Goal: Task Accomplishment & Management: Manage account settings

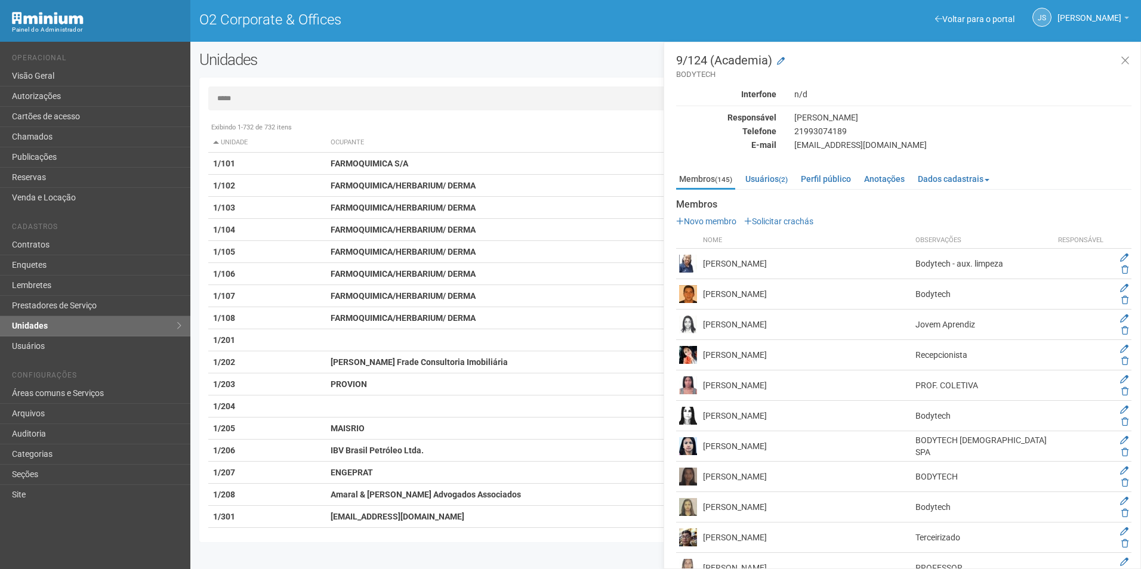
click at [275, 97] on input "*****" at bounding box center [665, 99] width 915 height 24
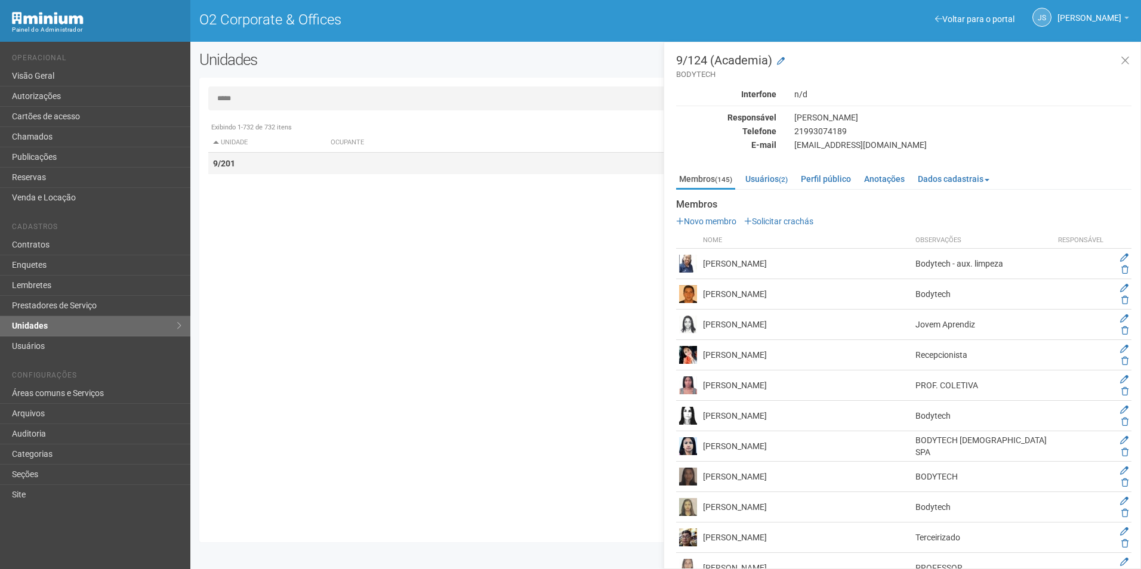
type input "*****"
click at [317, 167] on td "9/201" at bounding box center [267, 164] width 118 height 22
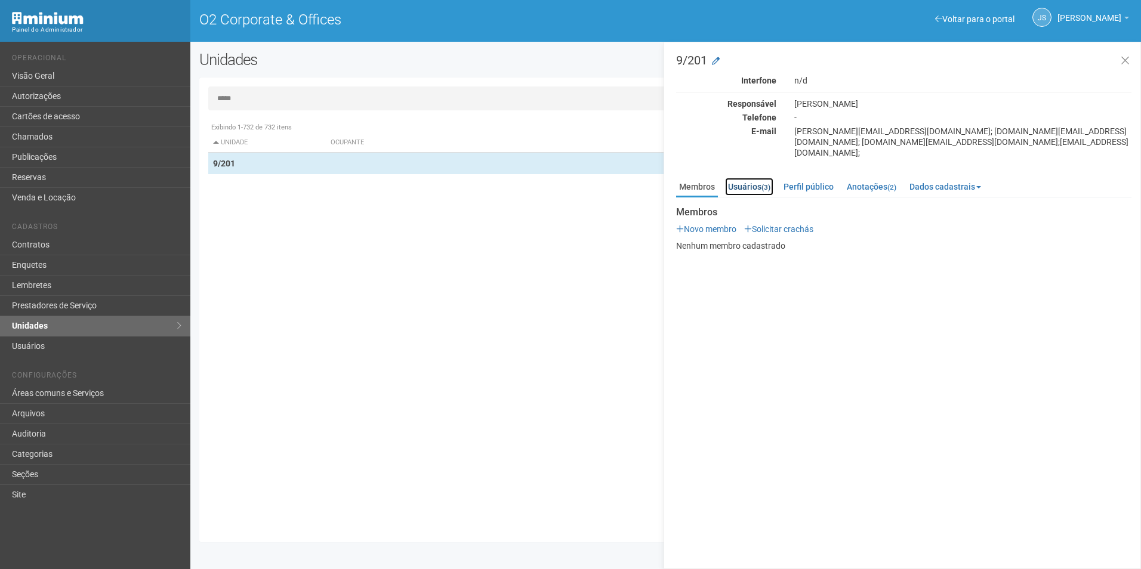
click at [754, 180] on link "Usuários (3)" at bounding box center [749, 187] width 48 height 18
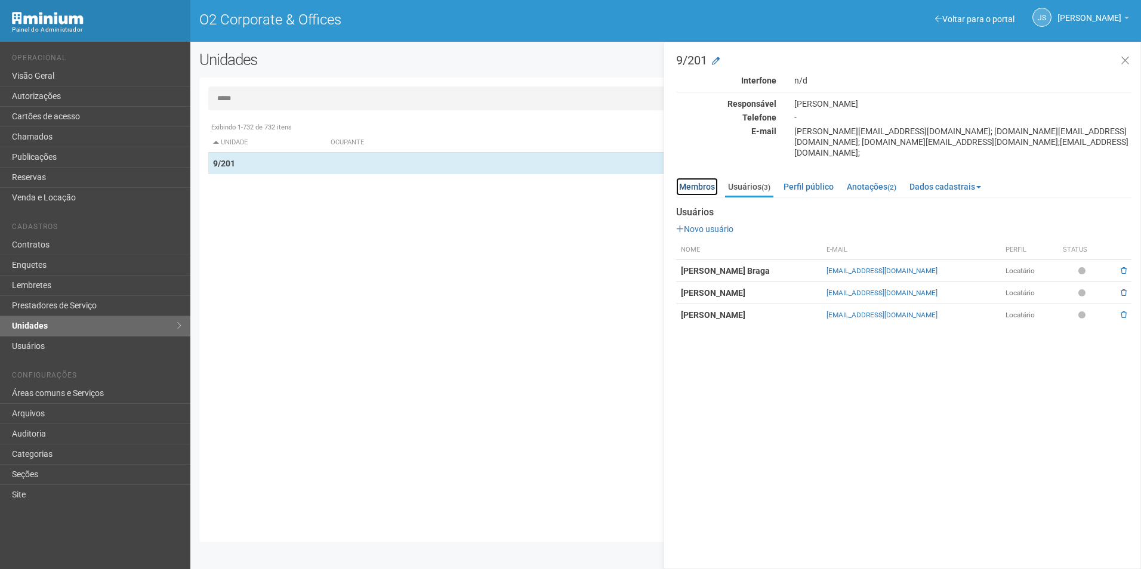
click at [697, 178] on link "Membros" at bounding box center [697, 187] width 42 height 18
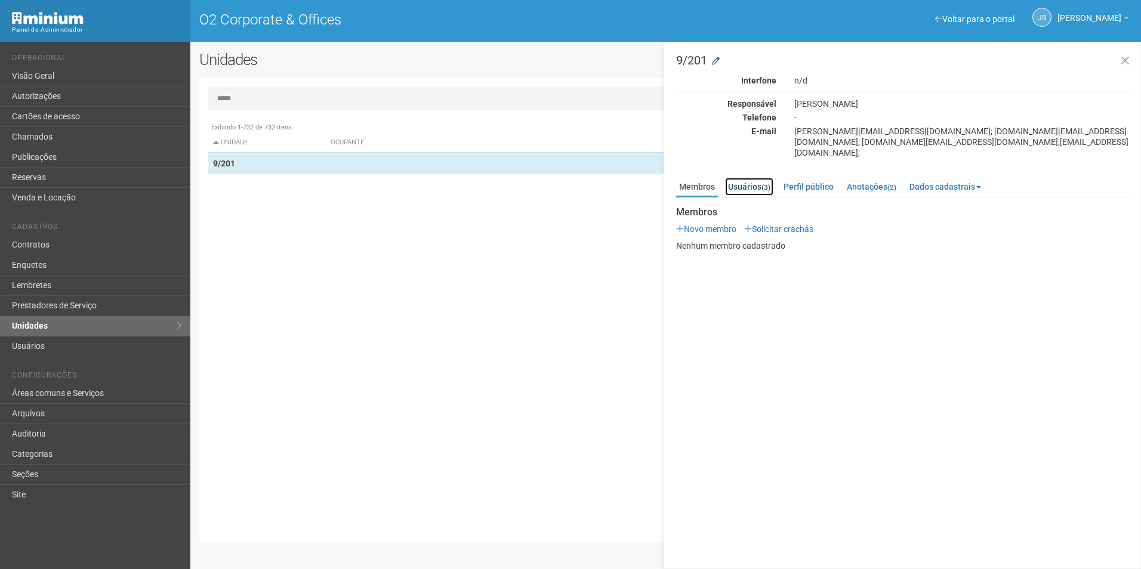
click at [743, 181] on link "Usuários (3)" at bounding box center [749, 187] width 48 height 18
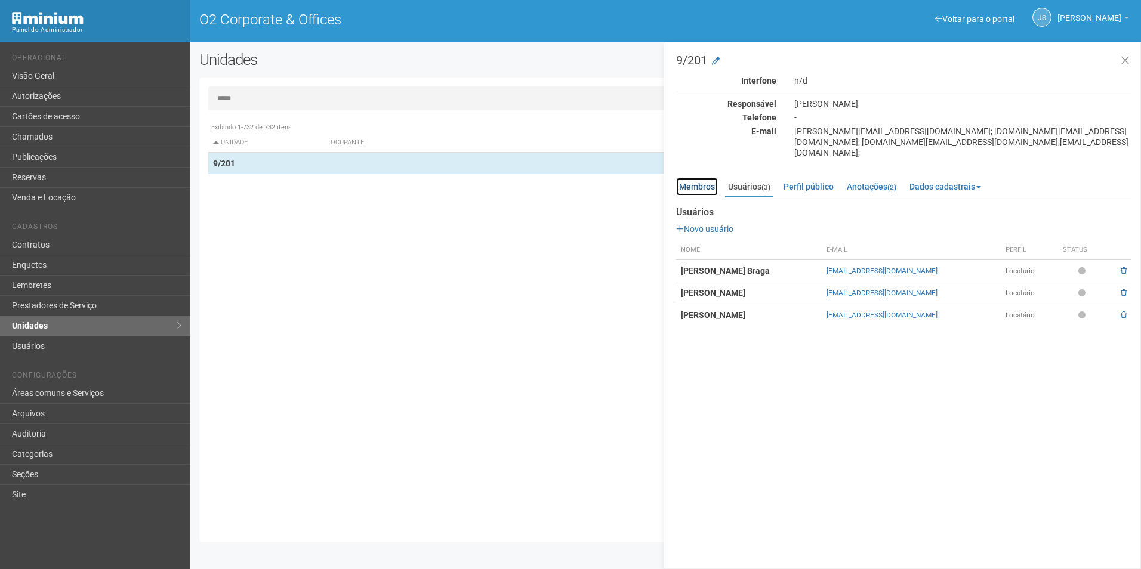
click at [698, 178] on link "Membros" at bounding box center [697, 187] width 42 height 18
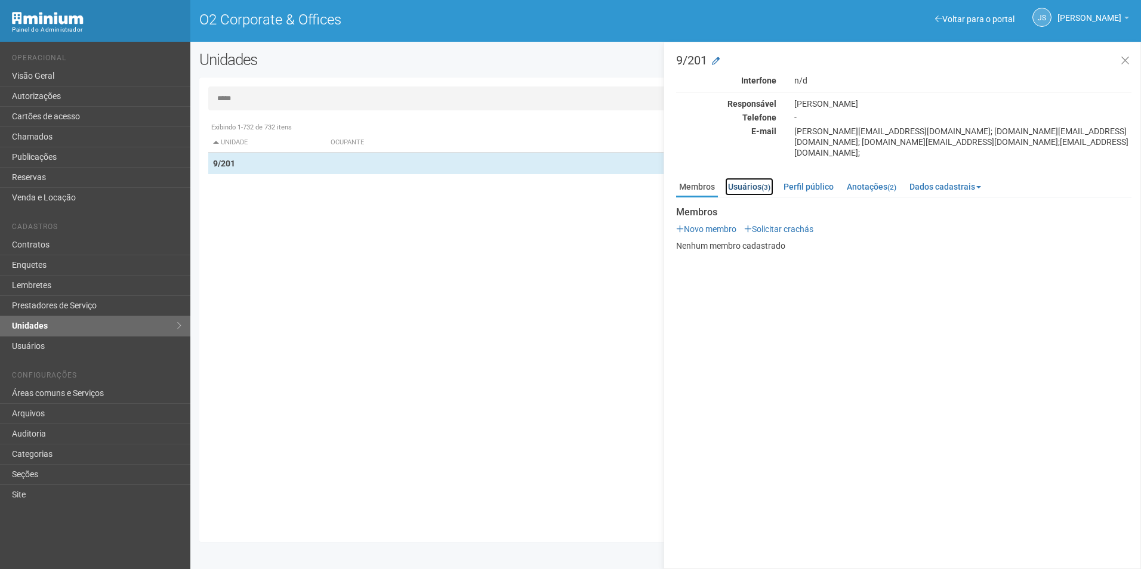
click at [738, 180] on link "Usuários (3)" at bounding box center [749, 187] width 48 height 18
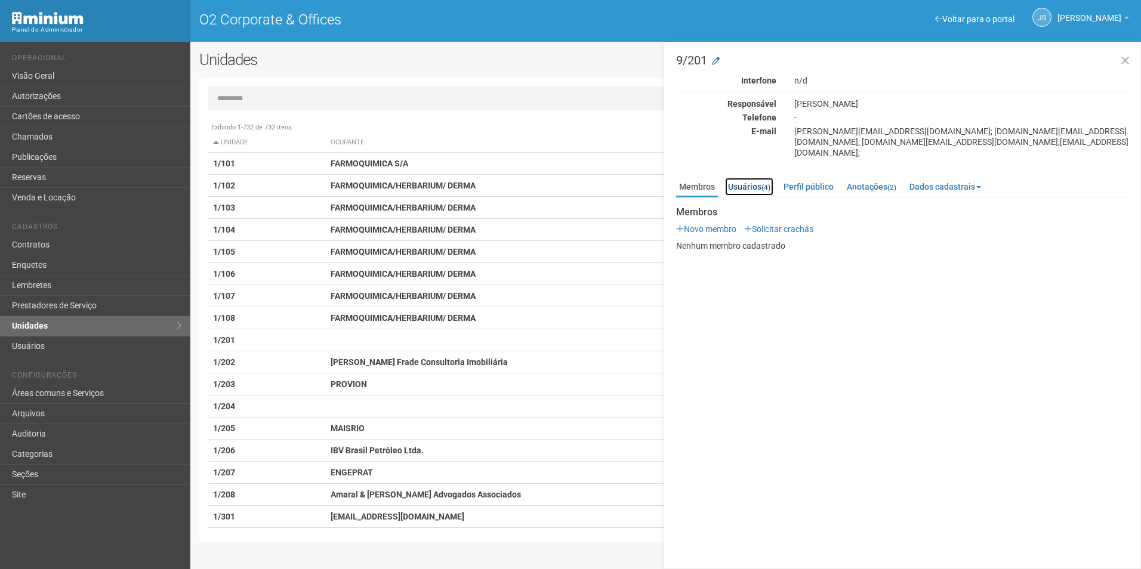
click at [752, 178] on link "Usuários (4)" at bounding box center [749, 187] width 48 height 18
click at [748, 178] on link "Usuários (4)" at bounding box center [749, 187] width 48 height 18
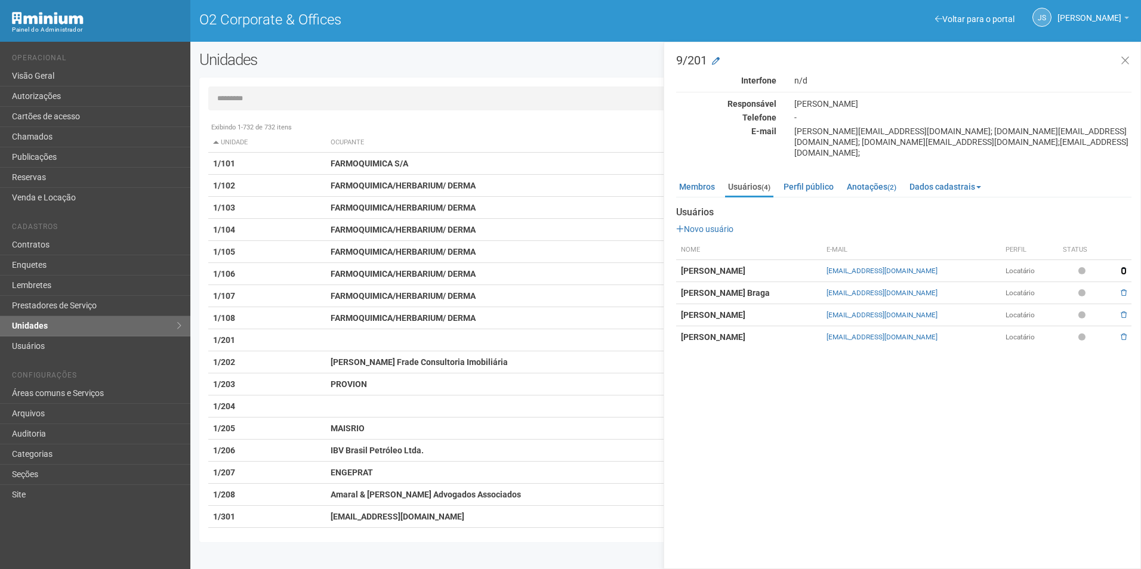
click at [1123, 267] on span at bounding box center [1124, 270] width 6 height 7
click at [1120, 260] on td at bounding box center [1119, 271] width 23 height 22
click at [1122, 267] on span at bounding box center [1124, 270] width 6 height 7
click at [1126, 267] on span at bounding box center [1124, 270] width 6 height 7
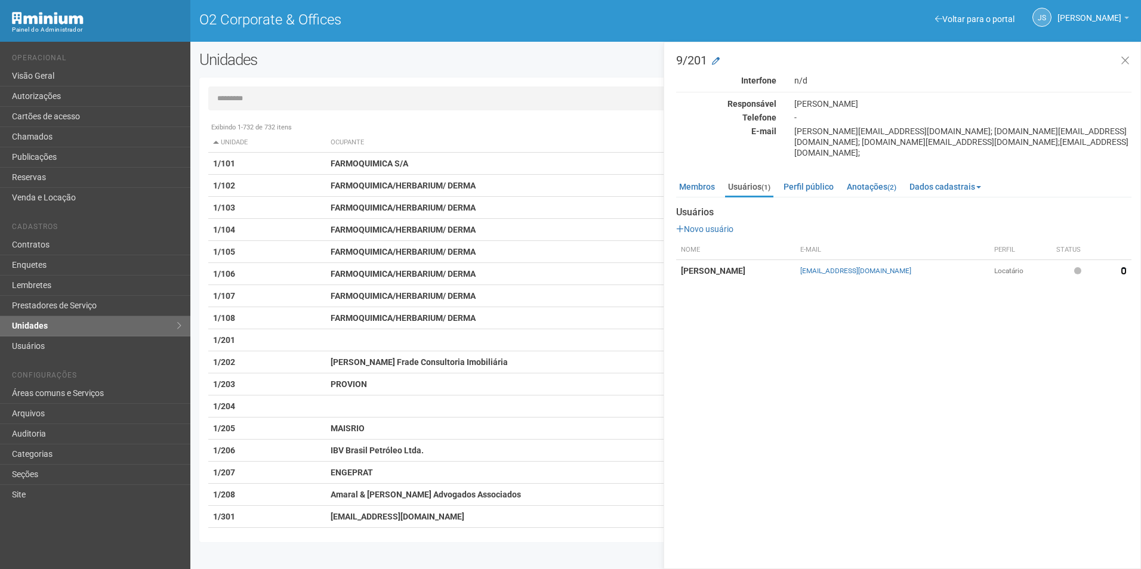
click at [1126, 267] on span at bounding box center [1124, 270] width 6 height 7
click at [699, 178] on link "Membros" at bounding box center [697, 187] width 42 height 18
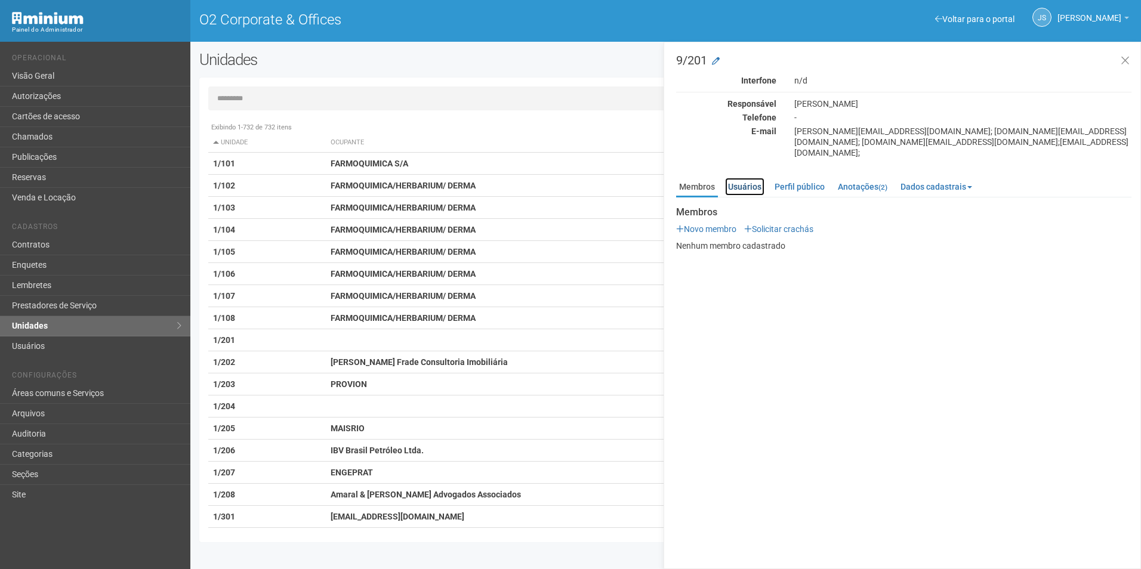
click at [742, 178] on link "Usuários" at bounding box center [744, 187] width 39 height 18
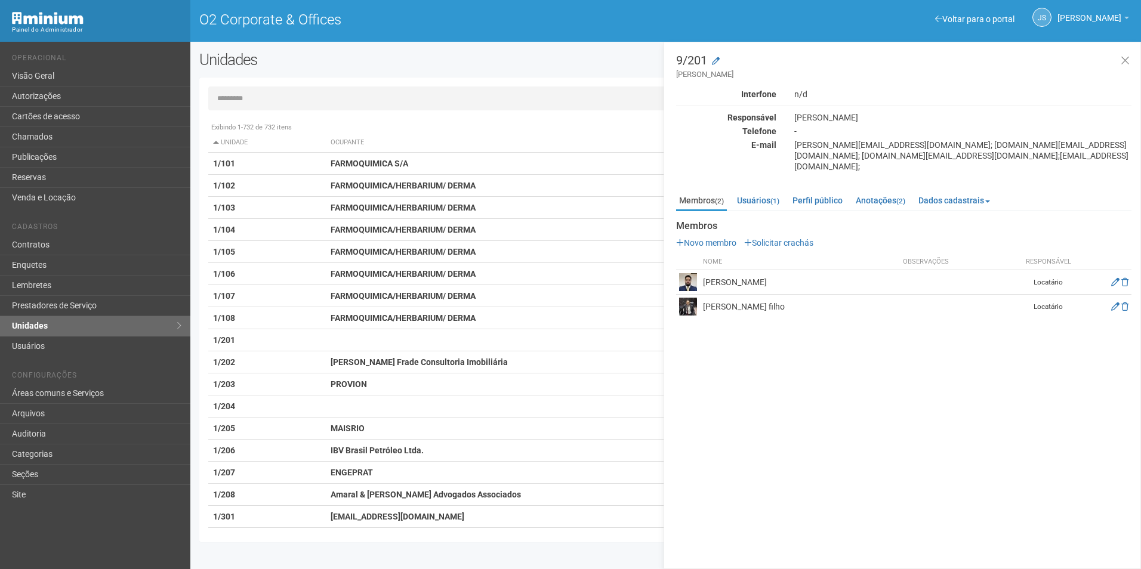
click at [689, 298] on img at bounding box center [688, 307] width 18 height 18
click at [732, 298] on td "[PERSON_NAME] filho" at bounding box center [800, 307] width 200 height 24
click at [1112, 303] on icon at bounding box center [1115, 307] width 8 height 8
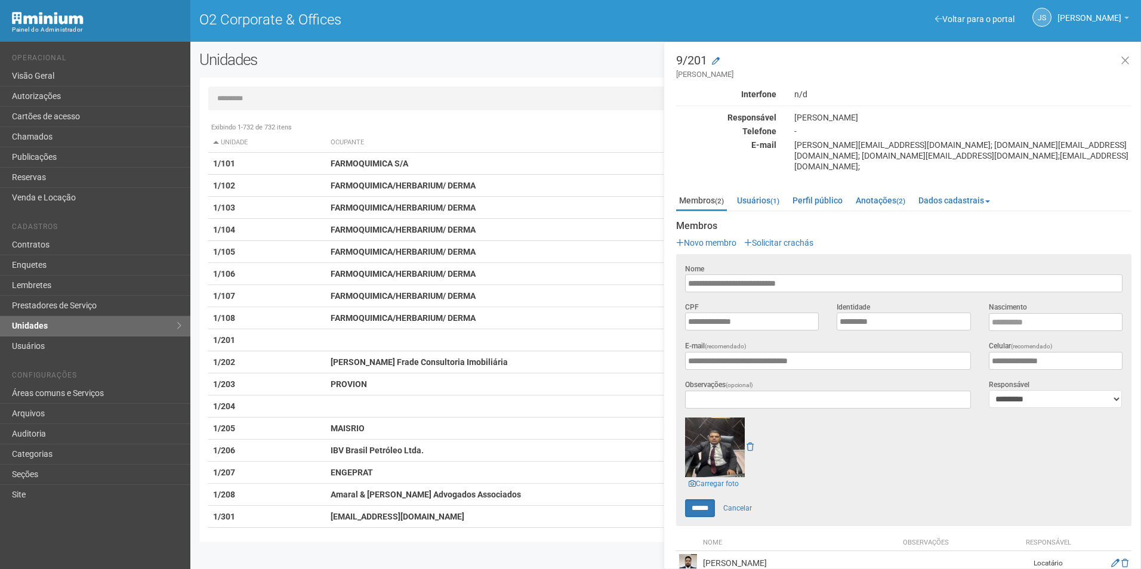
click at [723, 433] on img at bounding box center [715, 448] width 60 height 60
click at [743, 500] on link "Cancelar" at bounding box center [738, 509] width 42 height 18
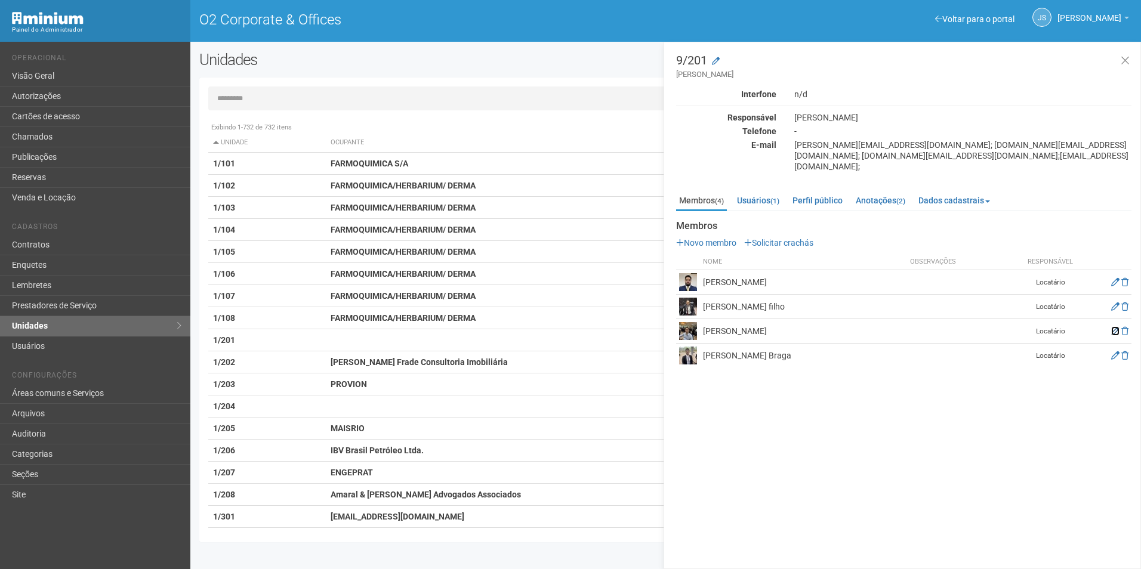
click at [1114, 327] on icon at bounding box center [1115, 331] width 8 height 8
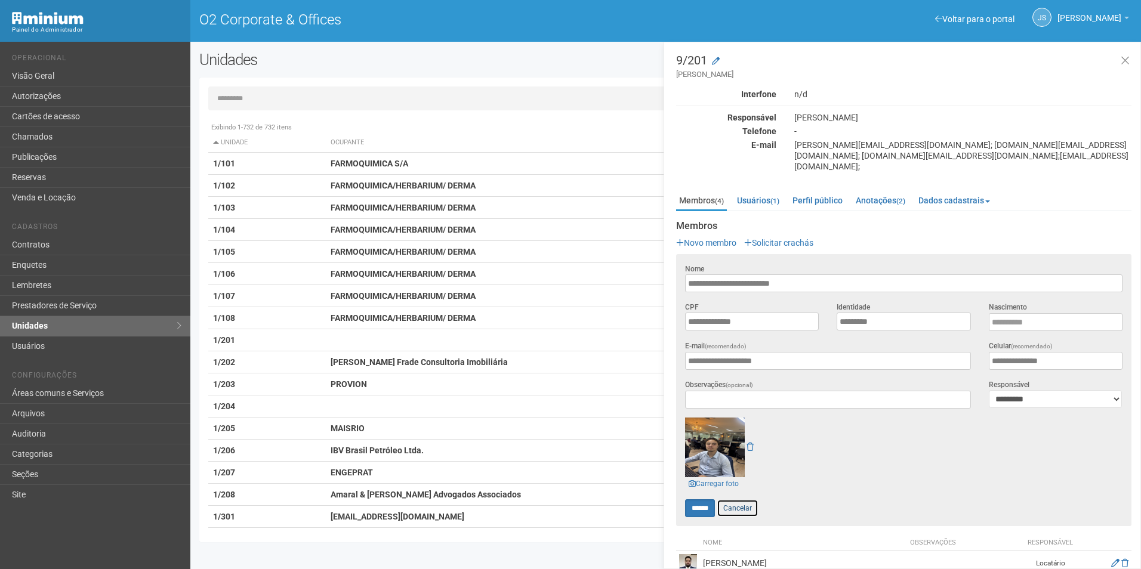
click at [743, 500] on link "Cancelar" at bounding box center [738, 509] width 42 height 18
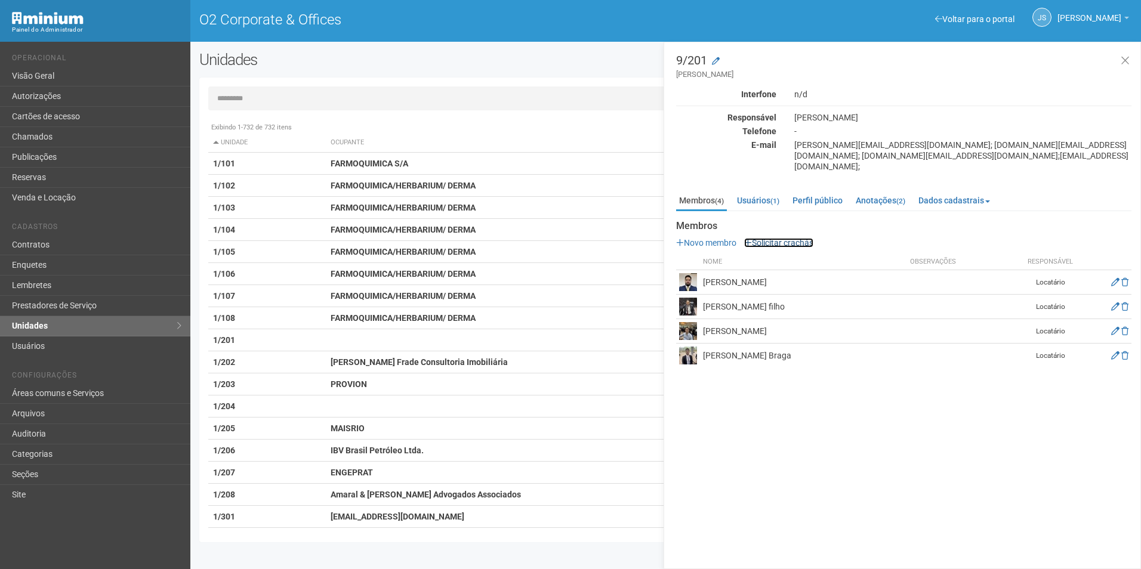
click at [789, 238] on link "Solicitar crachás" at bounding box center [778, 243] width 69 height 10
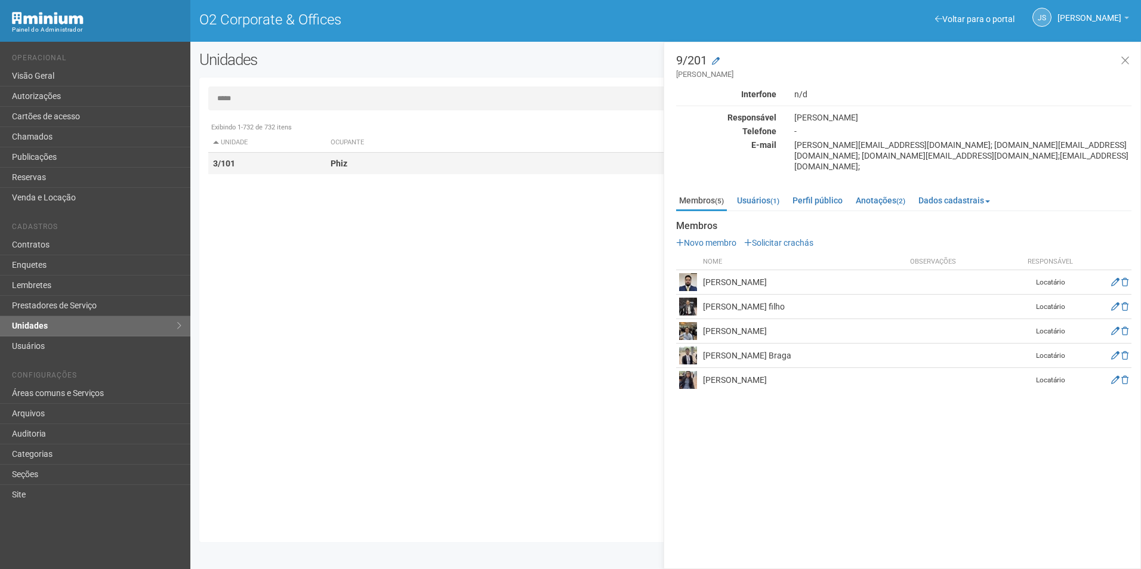
type input "*****"
click at [314, 168] on td "3/101" at bounding box center [267, 164] width 118 height 22
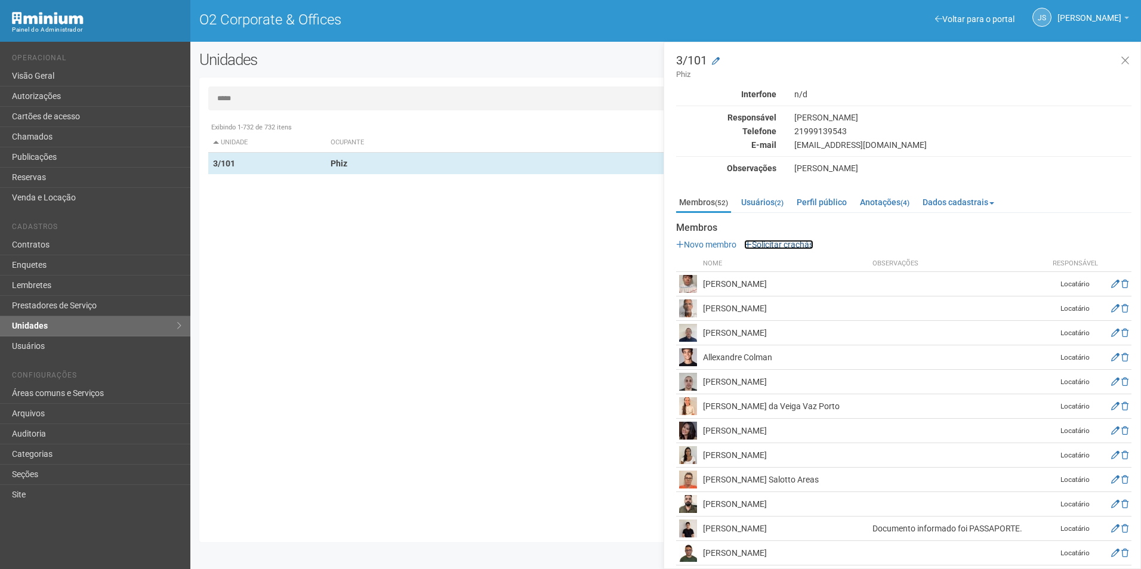
click at [772, 243] on link "Solicitar crachás" at bounding box center [778, 245] width 69 height 10
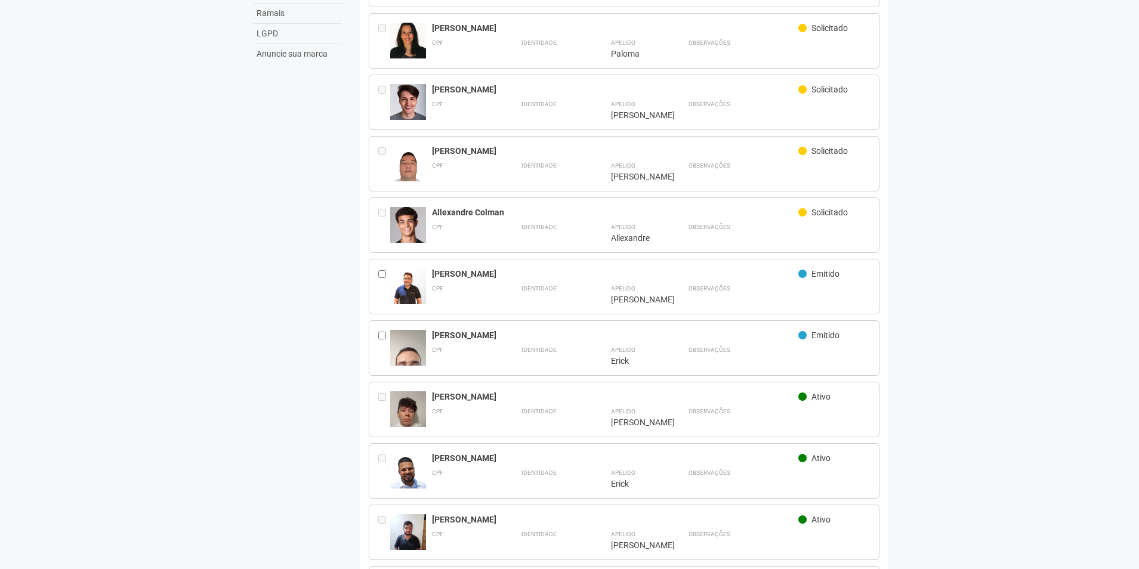
scroll to position [179, 0]
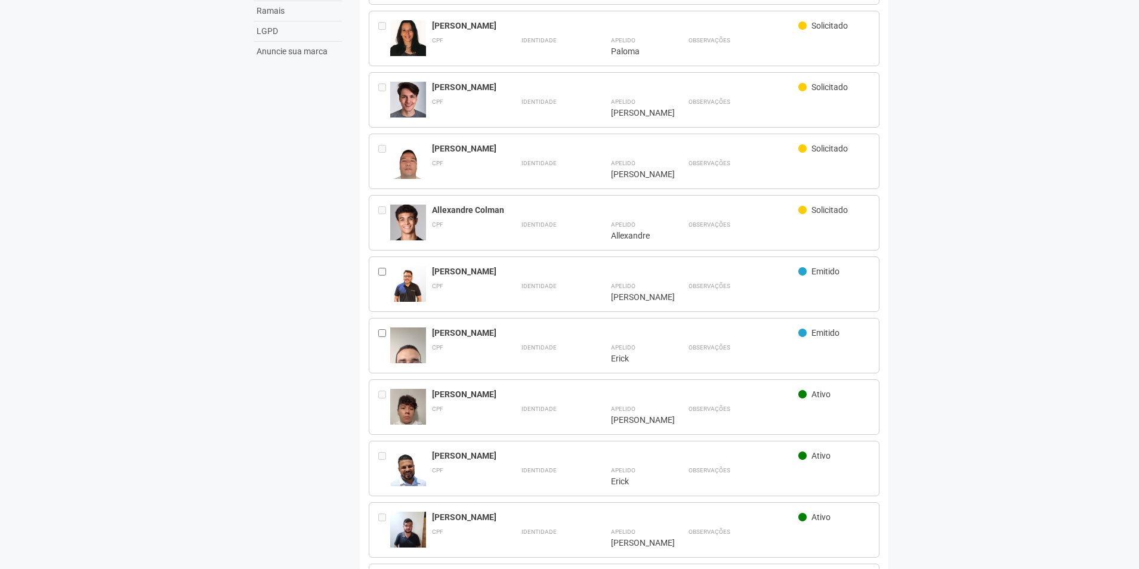
drag, startPoint x: 487, startPoint y: 267, endPoint x: 429, endPoint y: 266, distance: 58.5
click at [429, 266] on div "Leonardo Cintra Emitido CPF Identidade Apelido ******** Leonardo" at bounding box center [624, 285] width 511 height 56
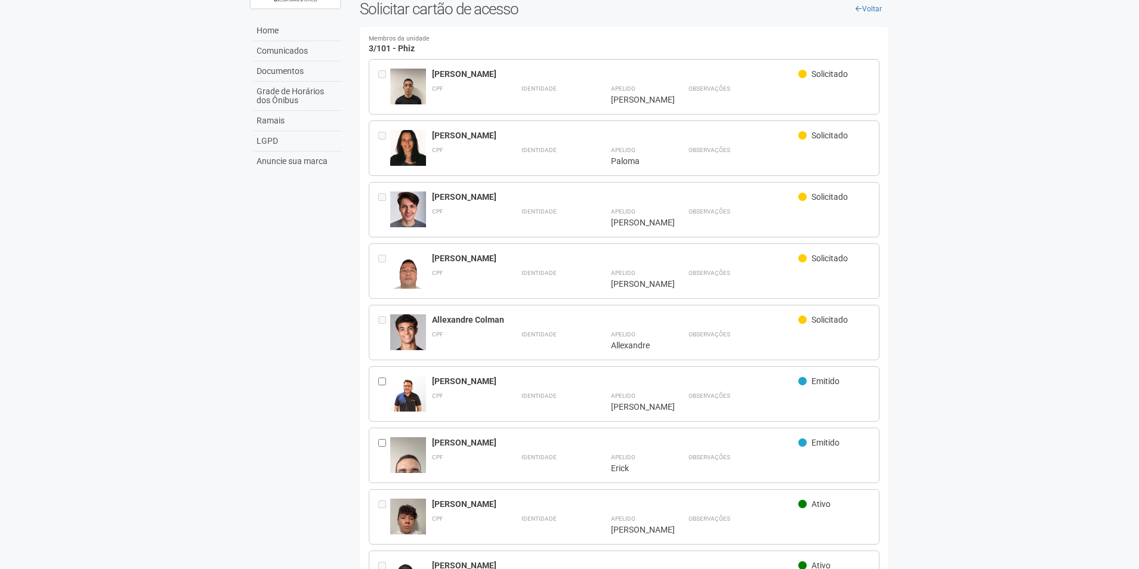
scroll to position [0, 0]
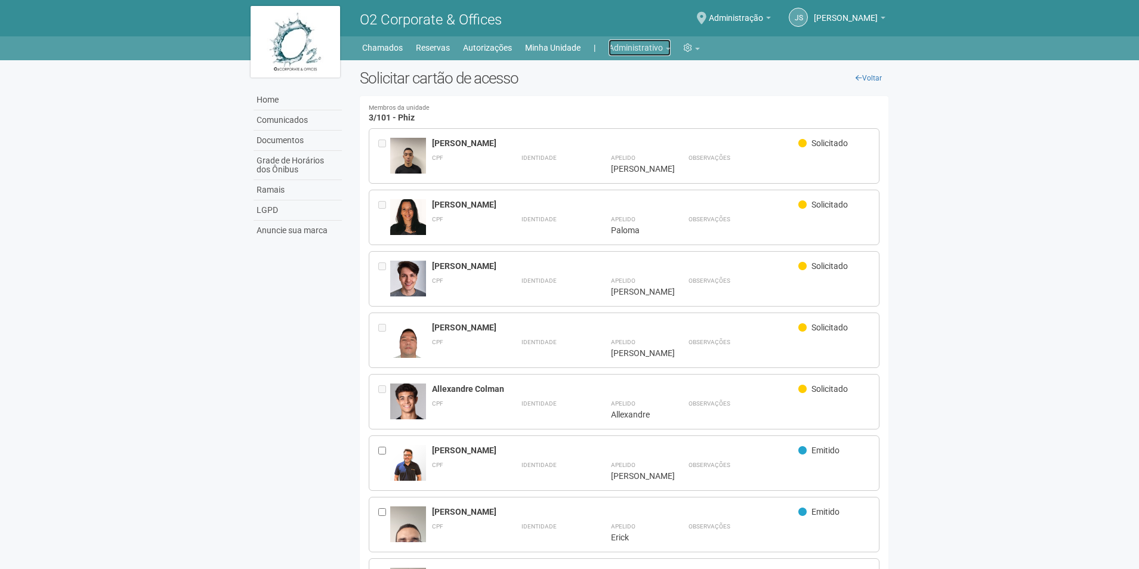
click at [648, 51] on link "Administrativo" at bounding box center [640, 47] width 62 height 17
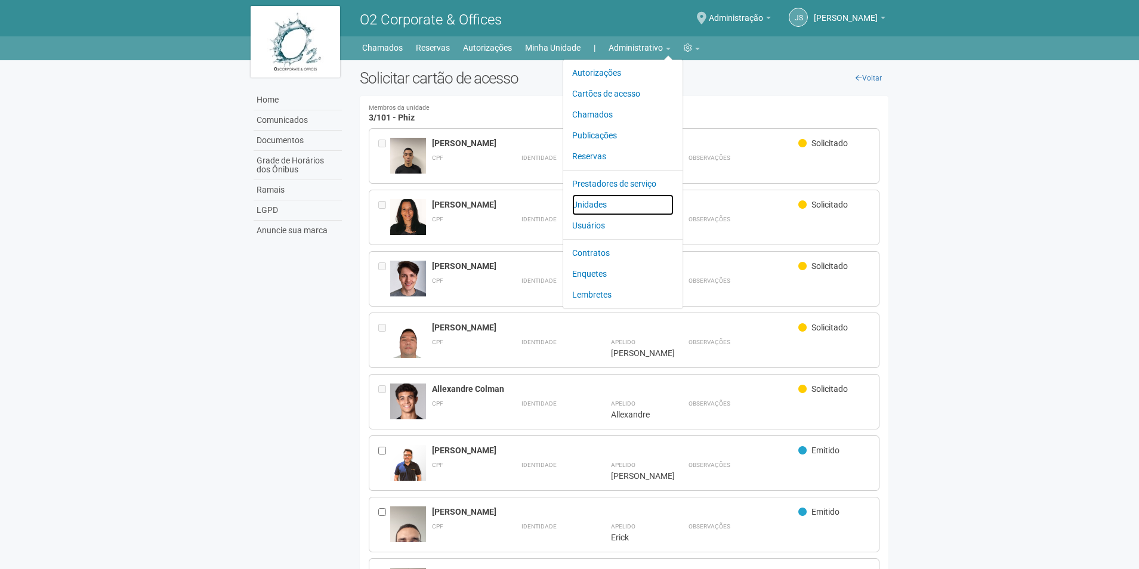
click at [597, 205] on link "Unidades" at bounding box center [622, 205] width 101 height 21
